Goal: Task Accomplishment & Management: Use online tool/utility

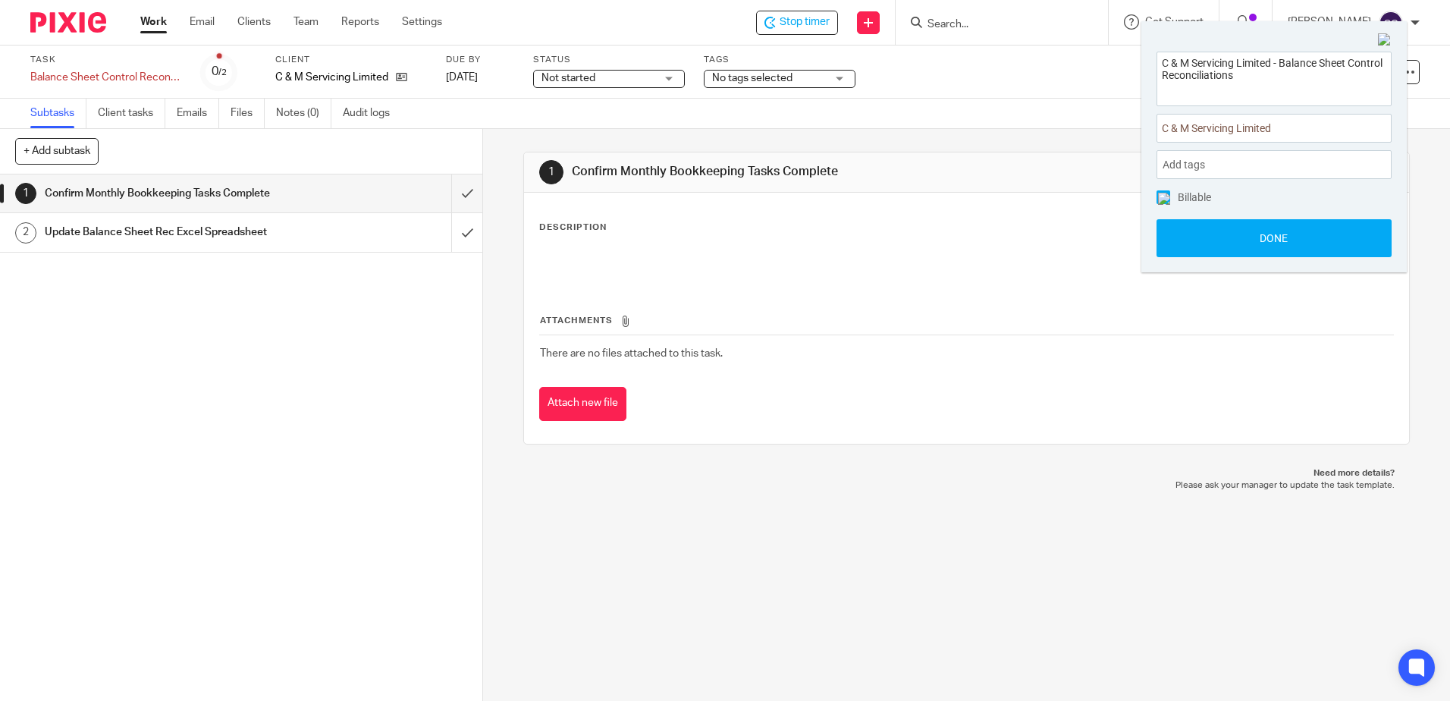
click at [158, 23] on link "Work" at bounding box center [153, 21] width 27 height 15
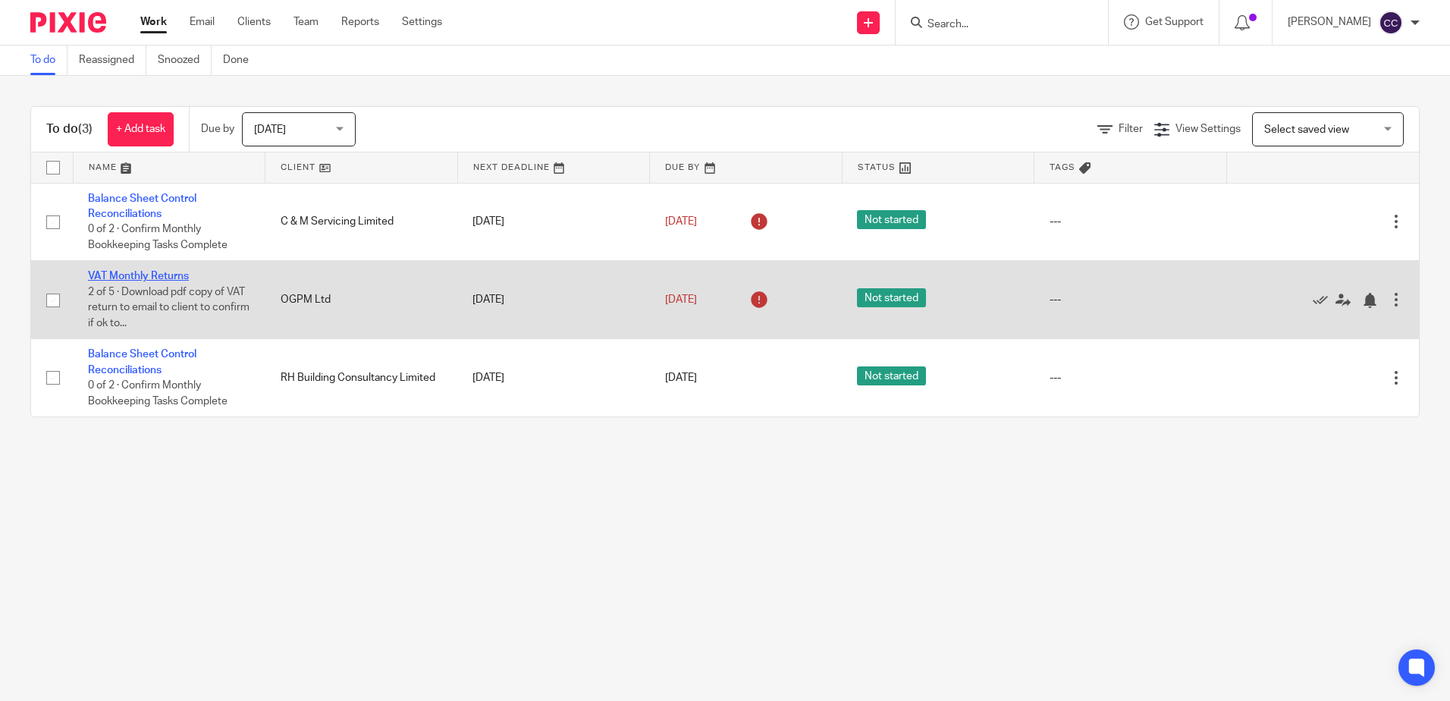
click at [138, 275] on link "VAT Monthly Returns" at bounding box center [138, 276] width 101 height 11
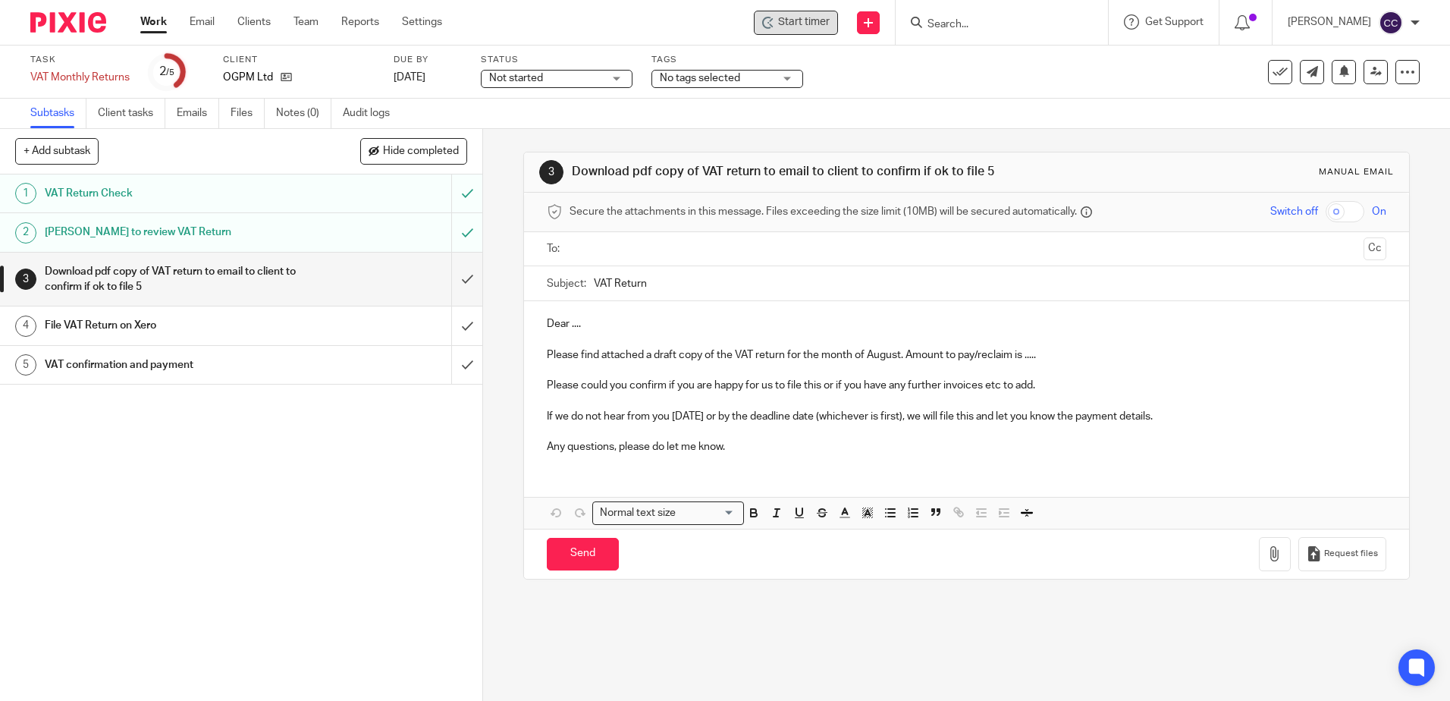
click at [810, 25] on span "Start timer" at bounding box center [804, 22] width 52 height 16
click at [828, 24] on span "Start timer" at bounding box center [804, 22] width 52 height 16
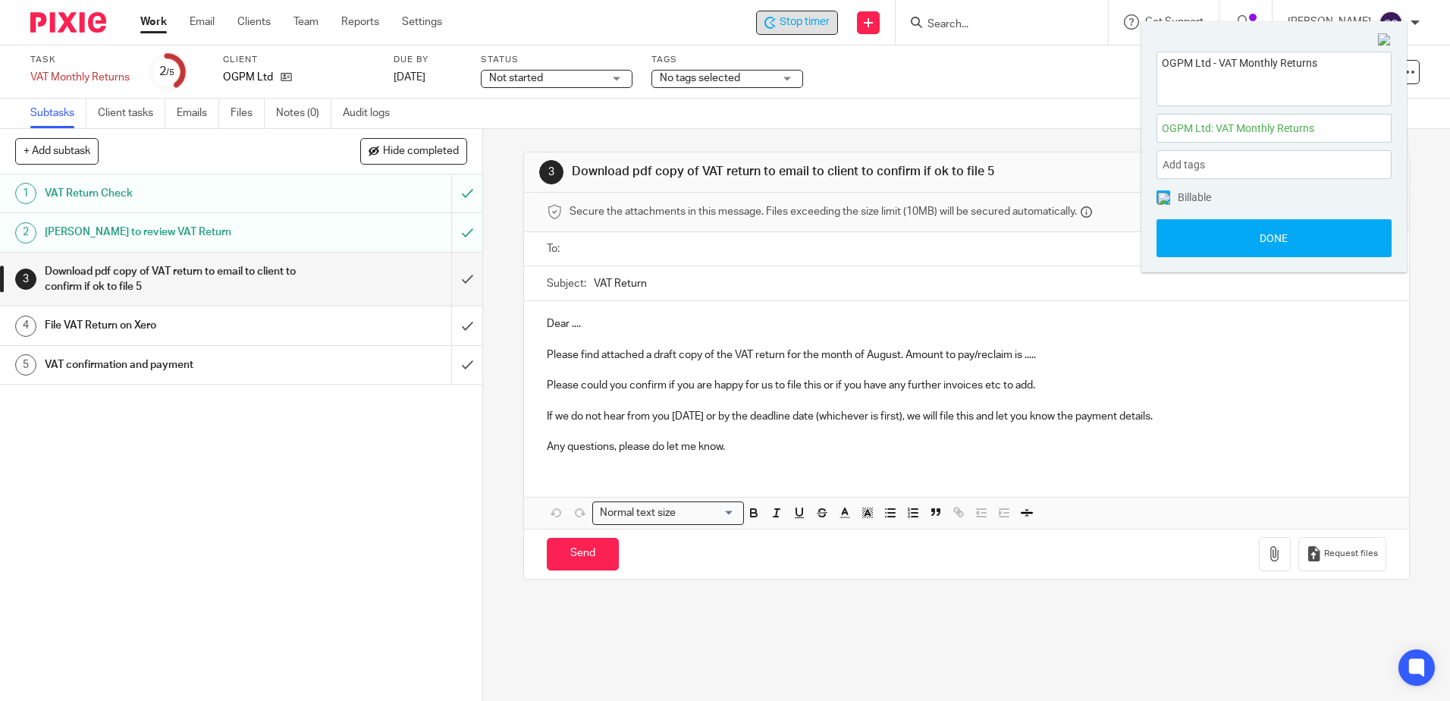
click at [598, 252] on input "text" at bounding box center [966, 248] width 782 height 17
click at [622, 324] on p "Dear ...." at bounding box center [966, 326] width 838 height 15
click at [976, 355] on p "Please find attached a draft copy of the VAT return for the month of August. Am…" at bounding box center [966, 357] width 838 height 15
click at [1017, 360] on p "Please find attached a draft copy of the VAT return for the month of August. Am…" at bounding box center [966, 357] width 838 height 15
click at [1008, 354] on p "Please find attached a draft copy of the VAT return for the month of August. Am…" at bounding box center [966, 357] width 838 height 15
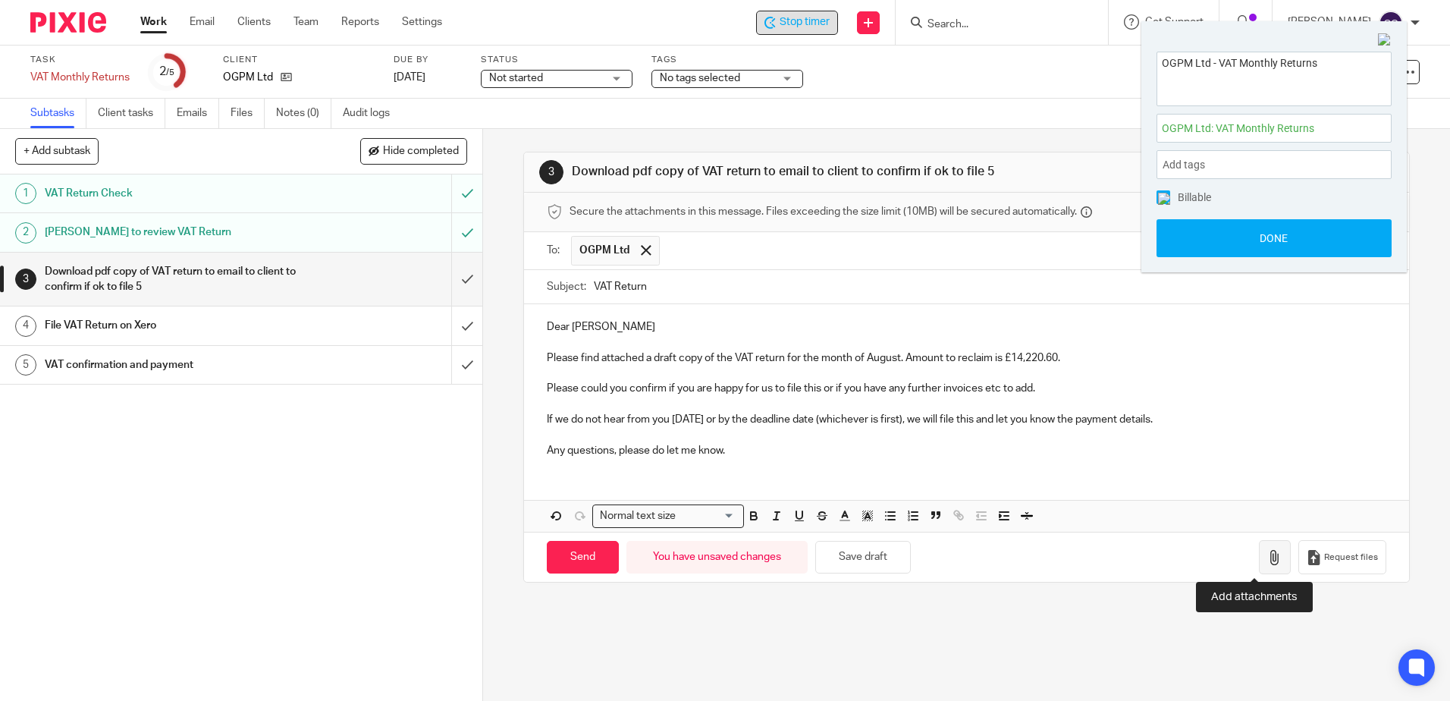
click at [1267, 556] on icon "button" at bounding box center [1274, 557] width 15 height 15
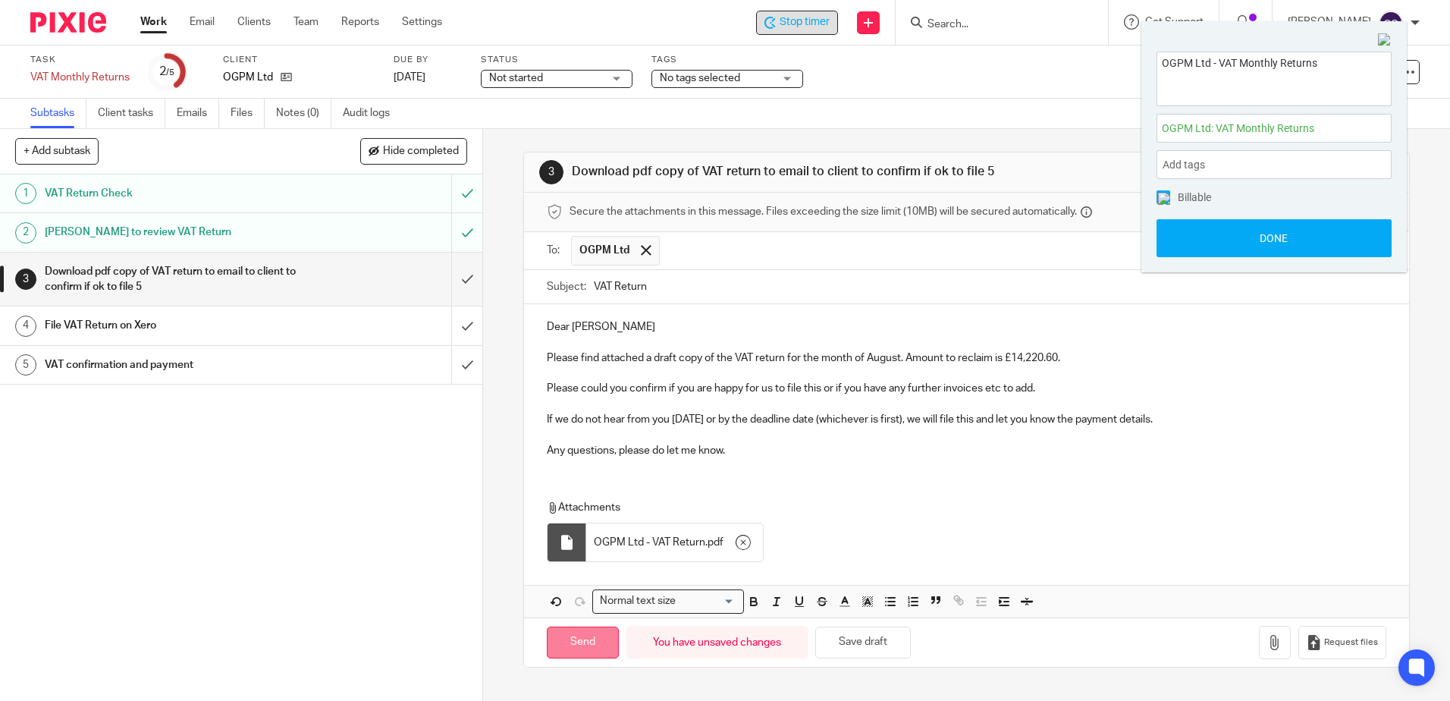
click at [587, 650] on input "Send" at bounding box center [583, 642] width 72 height 33
type input "Sent"
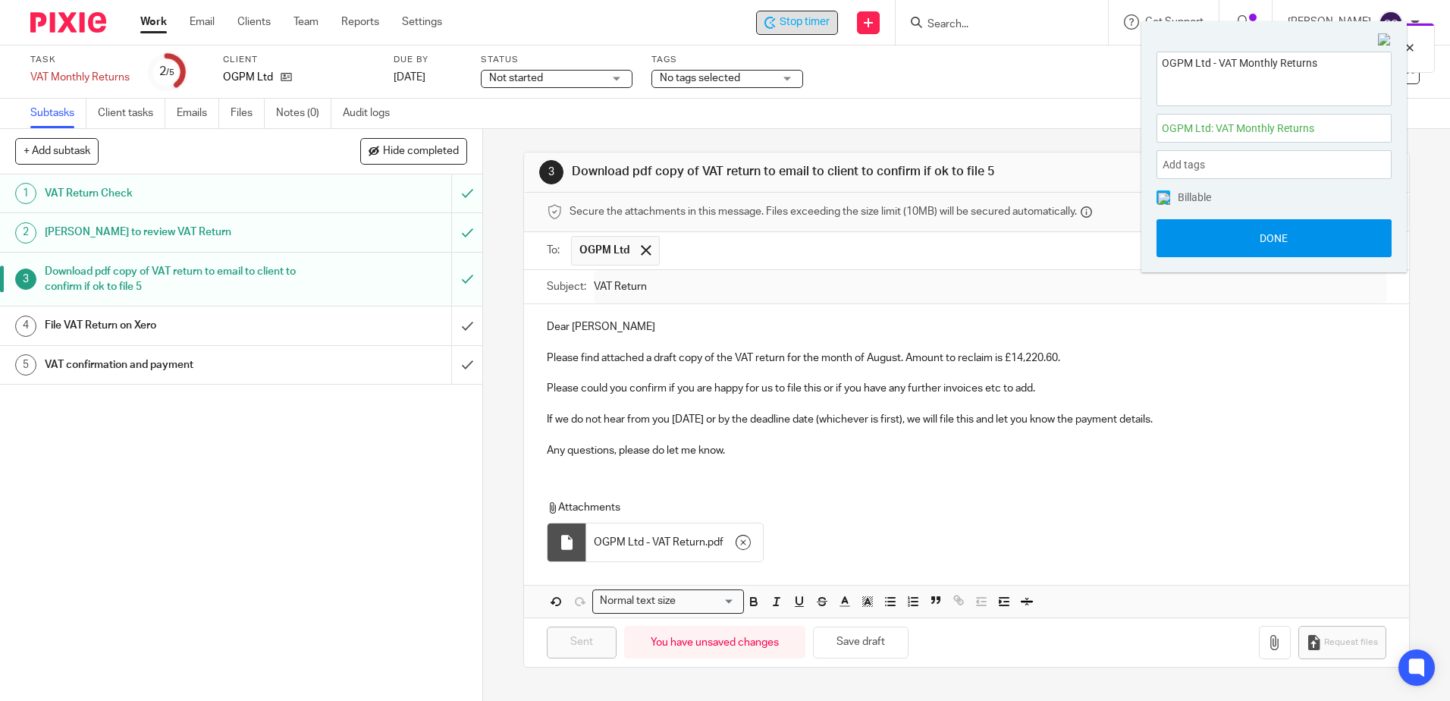
click at [1249, 233] on button "Done" at bounding box center [1273, 238] width 235 height 38
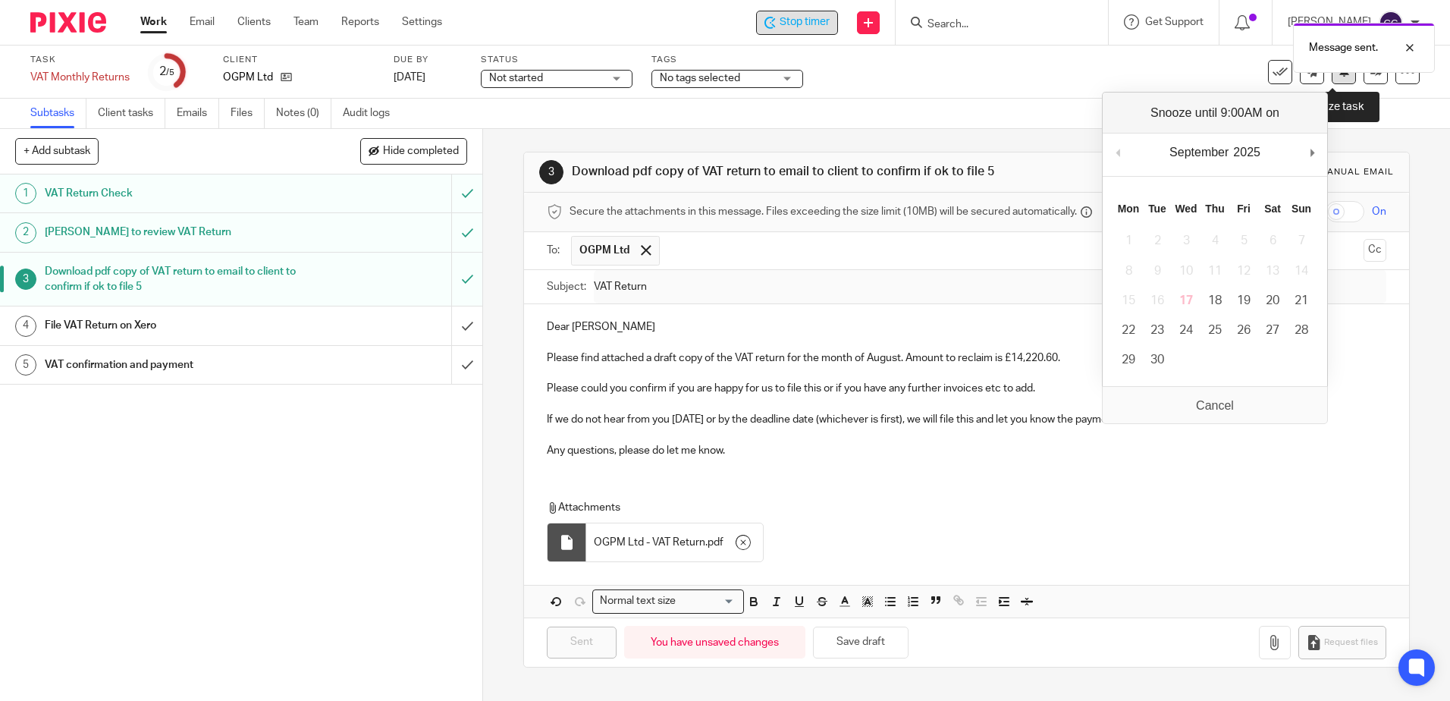
click at [1338, 75] on icon at bounding box center [1343, 70] width 11 height 11
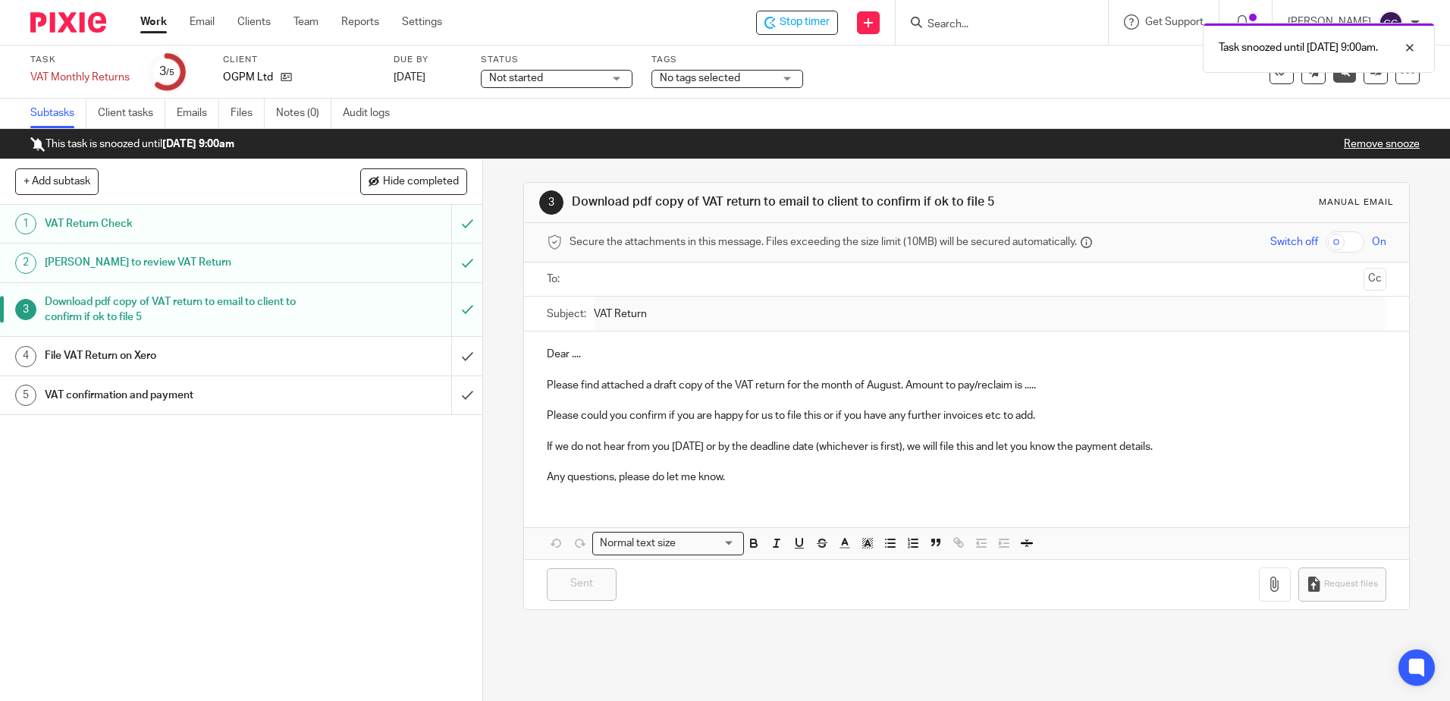
click at [152, 23] on link "Work" at bounding box center [153, 21] width 27 height 15
